Goal: Information Seeking & Learning: Check status

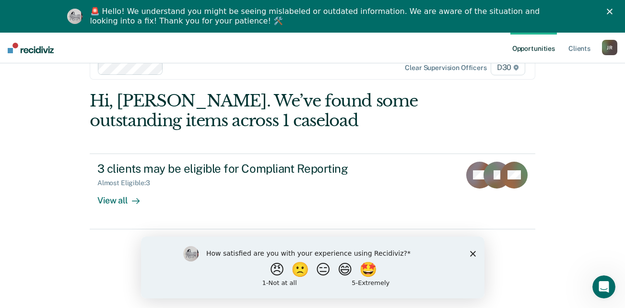
scroll to position [33, 0]
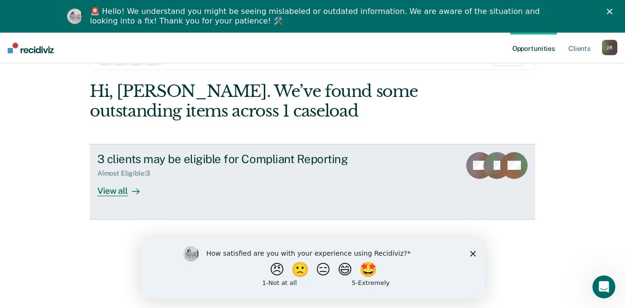
click at [110, 192] on div "View all" at bounding box center [124, 187] width 54 height 19
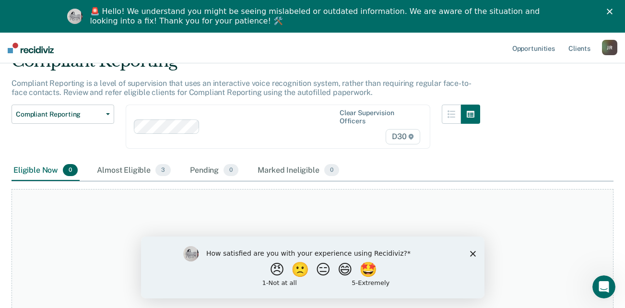
scroll to position [91, 0]
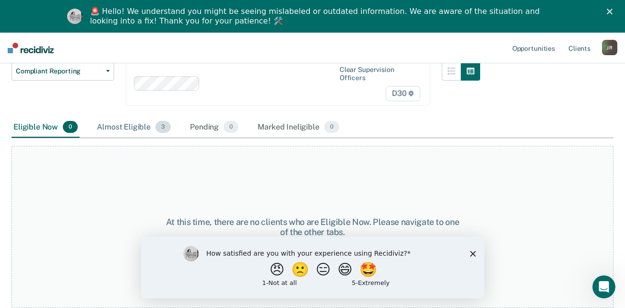
click at [134, 133] on div "Almost Eligible 3" at bounding box center [134, 127] width 78 height 21
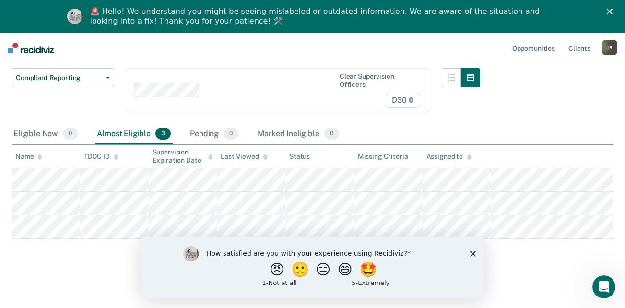
scroll to position [84, 0]
click at [474, 252] on polygon "Close survey" at bounding box center [473, 254] width 6 height 6
